Goal: Find contact information: Find contact information

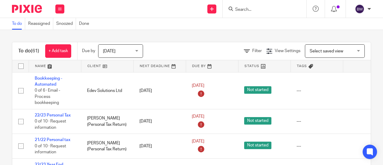
click at [254, 11] on input "Search" at bounding box center [262, 9] width 54 height 5
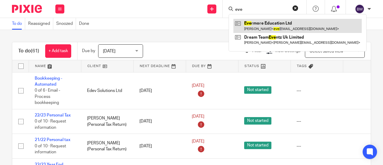
type input "eve"
click at [291, 26] on link at bounding box center [298, 26] width 128 height 14
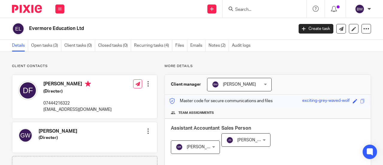
click at [249, 9] on input "Search" at bounding box center [262, 9] width 54 height 5
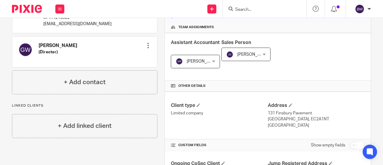
scroll to position [150, 0]
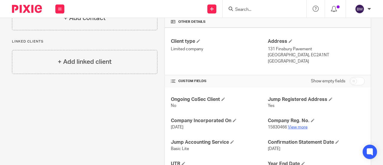
click at [293, 127] on link "View more" at bounding box center [298, 127] width 20 height 4
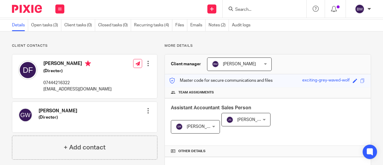
scroll to position [30, 0]
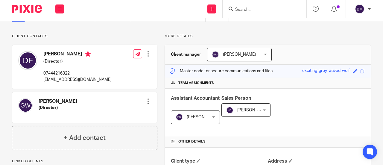
drag, startPoint x: 108, startPoint y: 79, endPoint x: 40, endPoint y: 79, distance: 67.7
click at [40, 79] on div "[PERSON_NAME] (Director) 07444216322 [EMAIL_ADDRESS][DOMAIN_NAME]" at bounding box center [64, 67] width 93 height 38
copy p "[EMAIL_ADDRESS][DOMAIN_NAME]"
